Goal: Task Accomplishment & Management: Complete application form

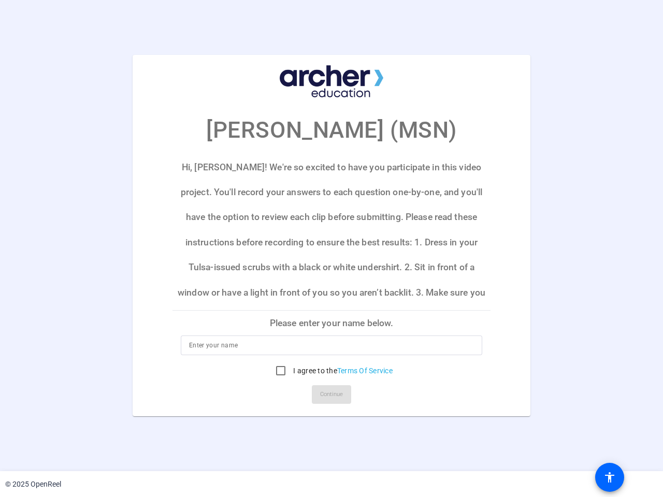
click at [331, 345] on input at bounding box center [331, 345] width 285 height 12
click at [331, 371] on label "I agree to the Terms Of Service" at bounding box center [341, 371] width 101 height 10
click at [291, 371] on input "I agree to the Terms Of Service" at bounding box center [280, 370] width 21 height 21
click at [280, 371] on input "I agree to the Terms Of Service" at bounding box center [280, 370] width 21 height 21
checkbox input "false"
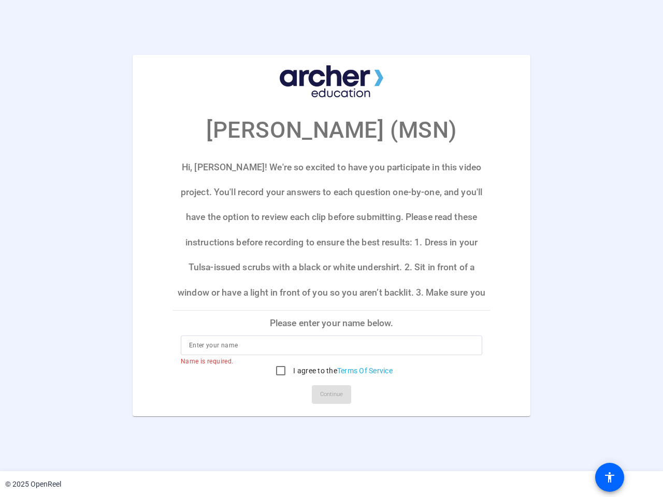
click at [331, 395] on mat-card-actions "Continue" at bounding box center [331, 394] width 326 height 27
click at [609, 477] on mat-icon "accessibility" at bounding box center [609, 477] width 12 height 12
